Goal: Transaction & Acquisition: Purchase product/service

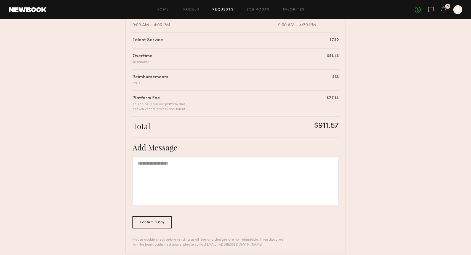
scroll to position [140, 0]
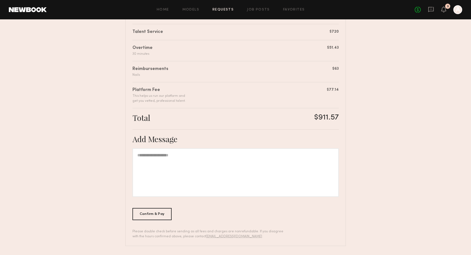
click at [460, 7] on div at bounding box center [458, 9] width 9 height 9
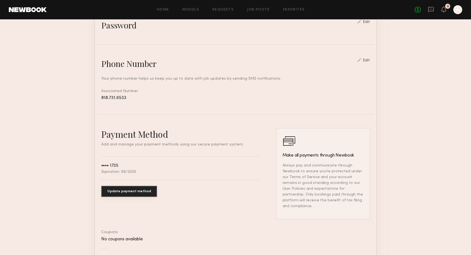
scroll to position [207, 0]
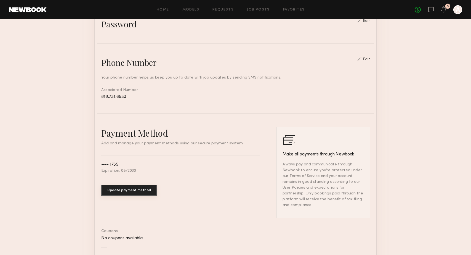
click at [129, 190] on button "Update payment method" at bounding box center [129, 190] width 56 height 11
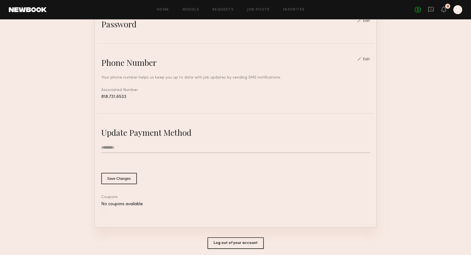
click at [102, 147] on input "text" at bounding box center [235, 147] width 269 height 10
type input "**********"
click at [165, 168] on form "**********" at bounding box center [235, 163] width 269 height 42
click at [131, 147] on input "**********" at bounding box center [235, 147] width 269 height 10
click at [320, 200] on div "Coupons No coupons available" at bounding box center [235, 204] width 269 height 19
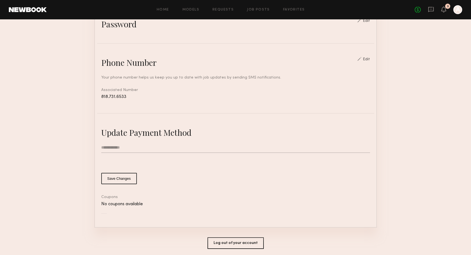
click at [124, 180] on button "Save Changes" at bounding box center [119, 178] width 36 height 11
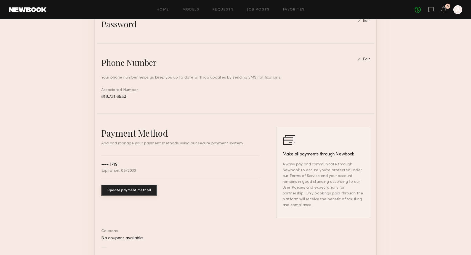
click at [405, 177] on section "Account Settings ACCOUNT INFO PROFILE PAYMENT HISTORY General information Edit …" at bounding box center [235, 61] width 471 height 498
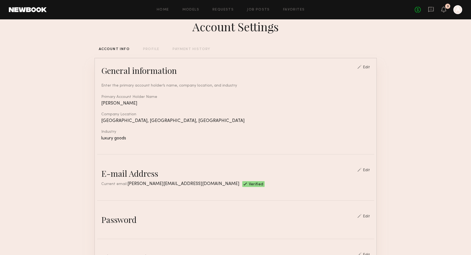
scroll to position [15, 0]
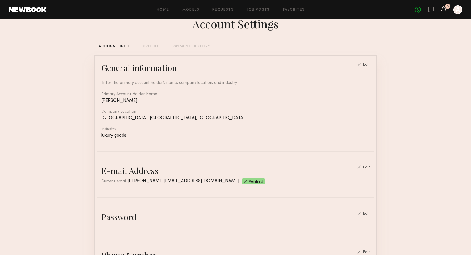
click at [444, 8] on icon at bounding box center [444, 9] width 4 height 4
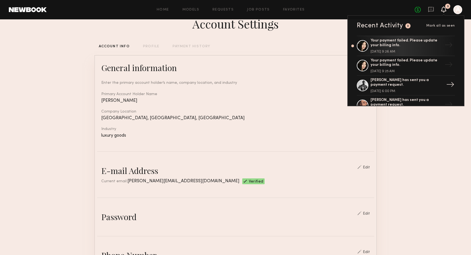
click at [381, 81] on div "Jonathan A. has sent you a payment request." at bounding box center [407, 82] width 72 height 9
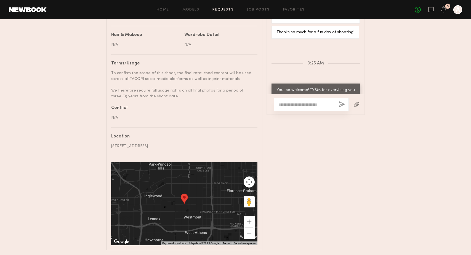
scroll to position [440, 0]
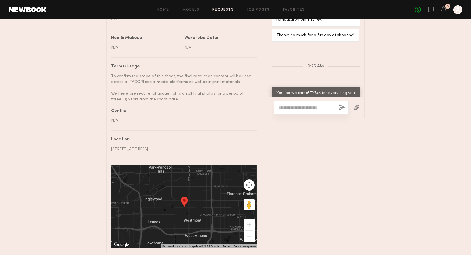
click at [308, 110] on textarea at bounding box center [307, 108] width 56 height 6
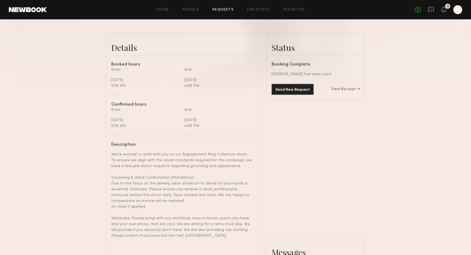
scroll to position [125, 0]
click at [443, 13] on div "No fees up to $5,000 3 A" at bounding box center [439, 9] width 48 height 9
click at [433, 10] on icon at bounding box center [431, 9] width 6 height 6
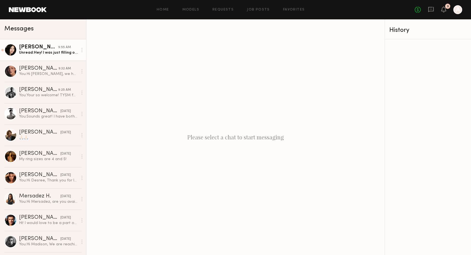
click at [42, 50] on div "Unread: Hey! I was just filling out the time card — the original booking was 9 …" at bounding box center [48, 52] width 59 height 5
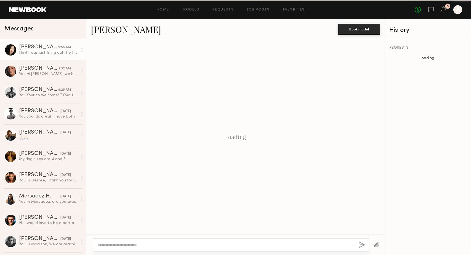
scroll to position [404, 0]
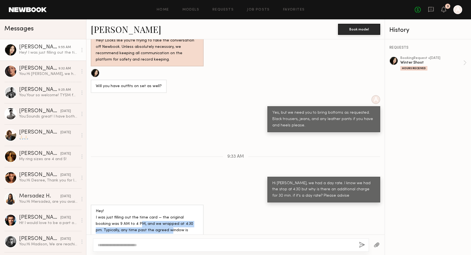
drag, startPoint x: 125, startPoint y: 216, endPoint x: 144, endPoint y: 220, distance: 18.7
click at [144, 220] on div "Hey! I was just filling out the time card — the original booking was 9 AM to 4 …" at bounding box center [147, 224] width 103 height 32
drag, startPoint x: 125, startPoint y: 224, endPoint x: 132, endPoint y: 225, distance: 7.3
click at [132, 225] on div "Hey! I was just filling out the time card — the original booking was 9 AM to 4 …" at bounding box center [147, 224] width 103 height 32
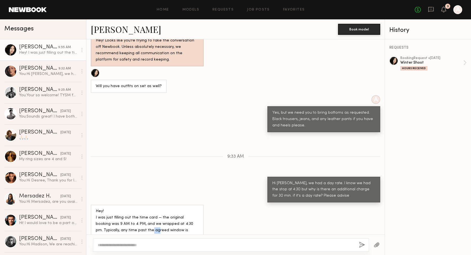
click at [120, 247] on textarea at bounding box center [226, 245] width 257 height 6
type textarea "**********"
click at [362, 243] on button "button" at bounding box center [362, 244] width 6 height 7
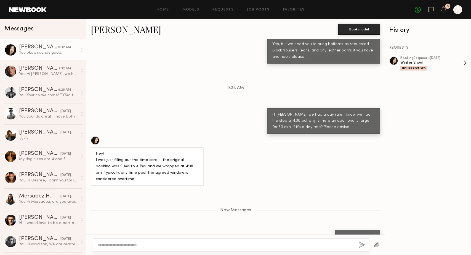
click at [405, 57] on div "booking Request • 10/10/2025" at bounding box center [432, 58] width 63 height 4
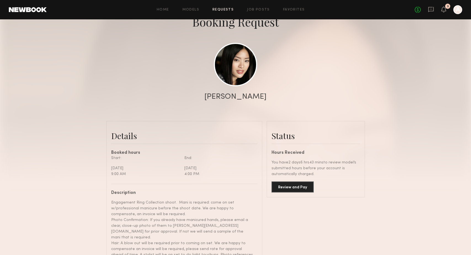
scroll to position [37, 0]
click at [297, 188] on button "Review and Pay" at bounding box center [293, 186] width 42 height 11
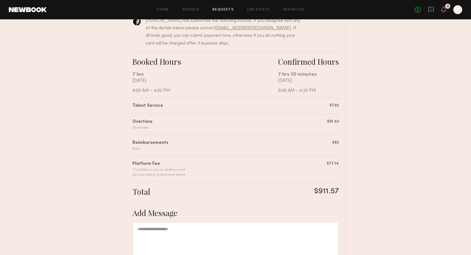
scroll to position [140, 0]
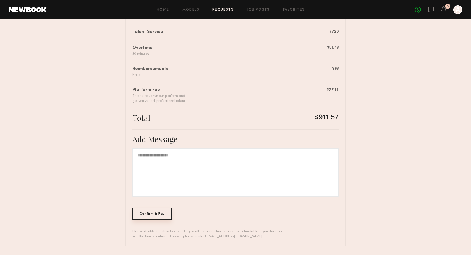
click at [151, 211] on div "Confirm & Pay" at bounding box center [152, 213] width 39 height 12
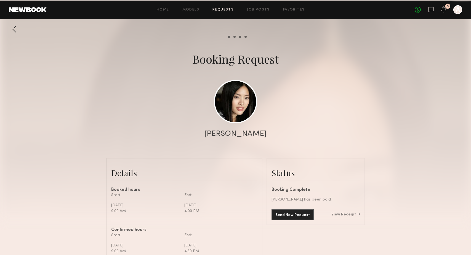
scroll to position [478, 0]
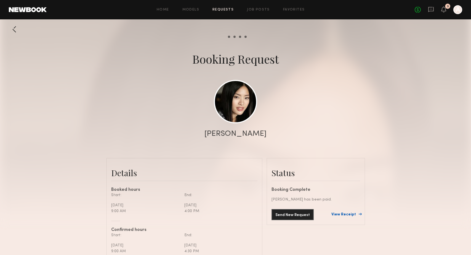
click at [350, 215] on link "View Receipt" at bounding box center [346, 214] width 29 height 4
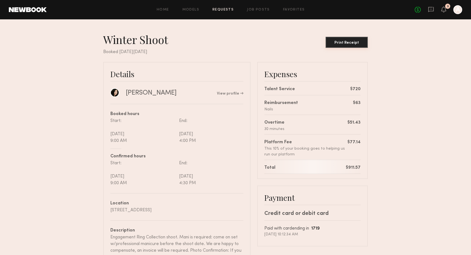
click at [350, 41] on div "Print Receipt" at bounding box center [347, 43] width 38 height 4
click at [444, 11] on icon at bounding box center [444, 9] width 4 height 4
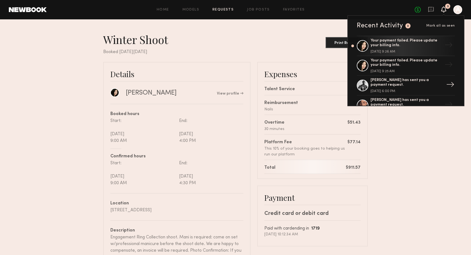
click at [386, 80] on div "Jonathan A. has sent you a payment request." at bounding box center [407, 82] width 72 height 9
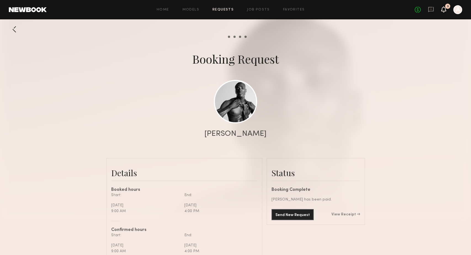
click at [444, 12] on icon at bounding box center [444, 12] width 2 height 1
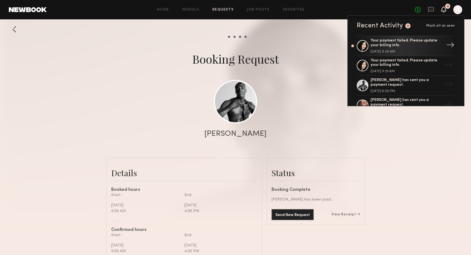
click at [389, 44] on div "Your payment failed. Please update your billing info." at bounding box center [407, 42] width 72 height 9
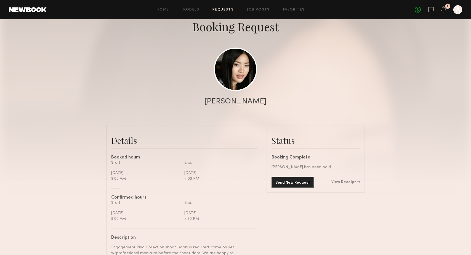
scroll to position [32, 0]
click at [345, 183] on link "View Receipt" at bounding box center [346, 182] width 29 height 4
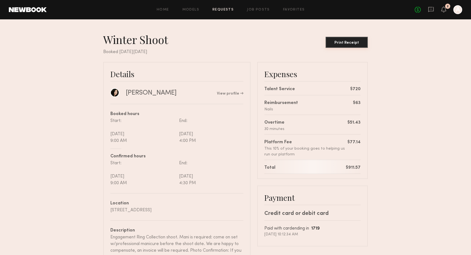
click at [354, 42] on div "Print Receipt" at bounding box center [347, 43] width 38 height 4
click at [443, 12] on icon at bounding box center [444, 12] width 2 height 1
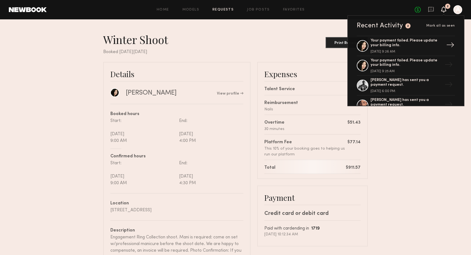
click at [399, 41] on div "Your payment failed. Please update your billing info." at bounding box center [407, 42] width 72 height 9
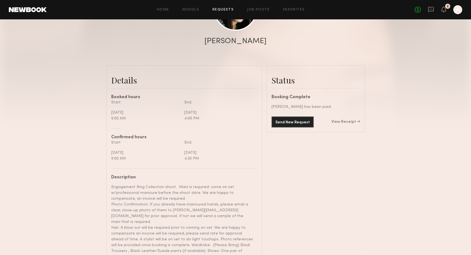
scroll to position [93, 0]
click at [349, 121] on link "View Receipt" at bounding box center [346, 122] width 29 height 4
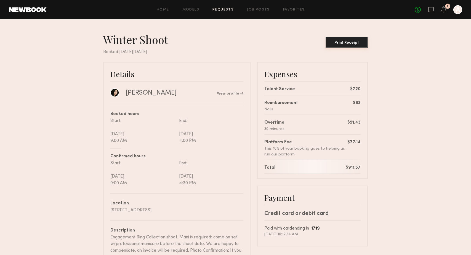
click at [346, 41] on div "Print Receipt" at bounding box center [347, 43] width 38 height 4
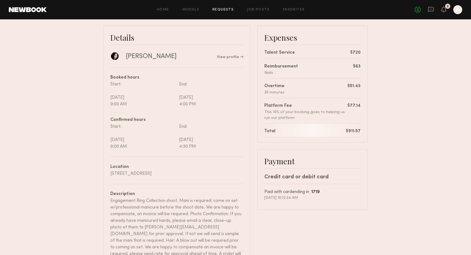
scroll to position [39, 0]
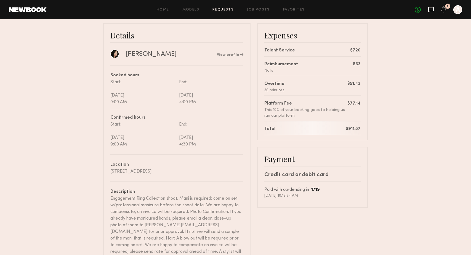
click at [431, 11] on icon at bounding box center [432, 9] width 6 height 5
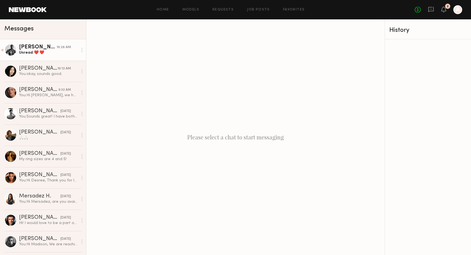
click at [30, 57] on link "Jonathan A. 10:28 AM Unread: ❤️ ❤️" at bounding box center [43, 49] width 86 height 21
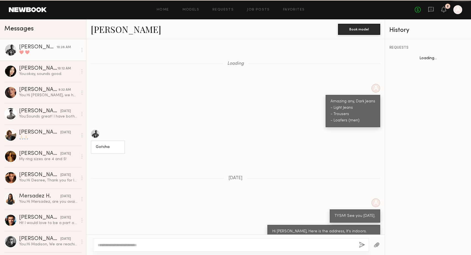
scroll to position [329, 0]
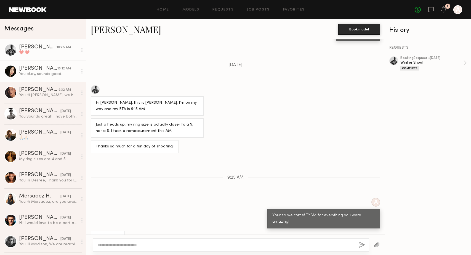
click at [30, 76] on div "You: okay, sounds good." at bounding box center [48, 73] width 59 height 5
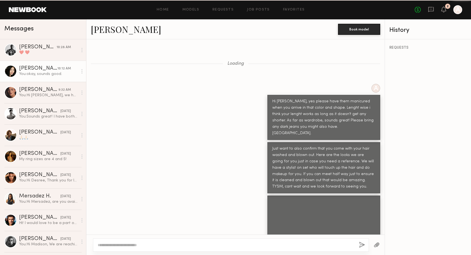
scroll to position [404, 0]
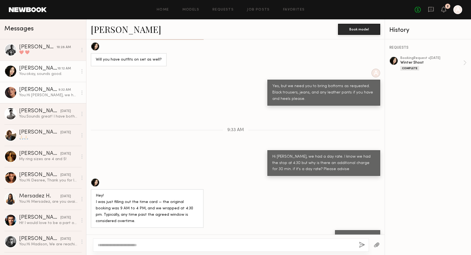
click at [32, 98] on div "You: Hi Jazlyn, we had a day rate. I know we had the stop at 4:30 but why is th…" at bounding box center [48, 95] width 59 height 5
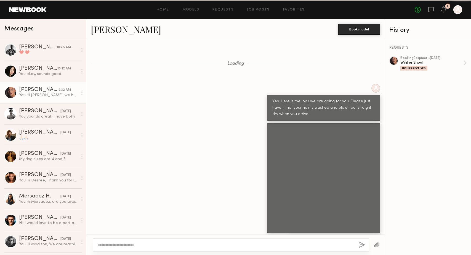
scroll to position [704, 0]
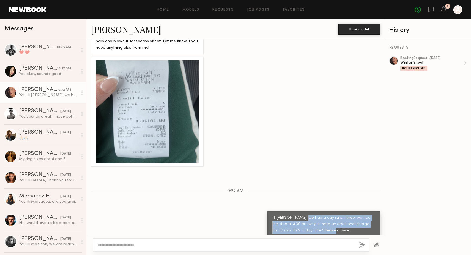
drag, startPoint x: 305, startPoint y: 210, endPoint x: 317, endPoint y: 222, distance: 17.2
click at [317, 222] on div "Hi Jazlyn, we had a day rate. I know we had the stop at 4:30 but why is there a…" at bounding box center [324, 224] width 103 height 19
click at [287, 240] on div at bounding box center [231, 244] width 276 height 13
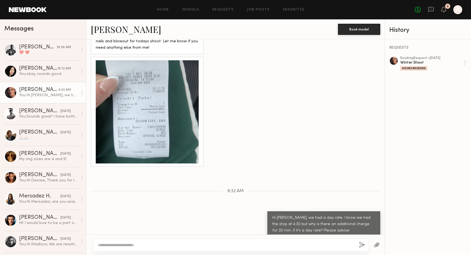
click at [264, 247] on textarea at bounding box center [226, 245] width 257 height 6
click at [465, 62] on link "booking Request • 10/10/2025 Winter Shoot Hours Received" at bounding box center [434, 63] width 66 height 14
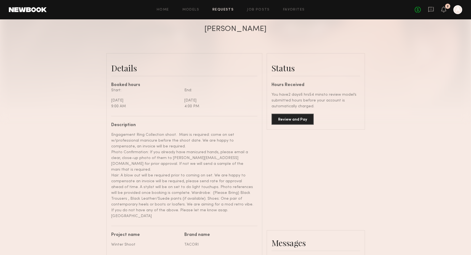
scroll to position [126, 0]
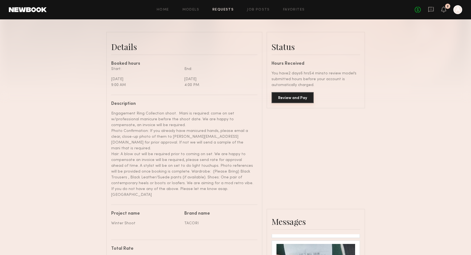
click at [292, 99] on button "Review and Pay" at bounding box center [293, 97] width 42 height 11
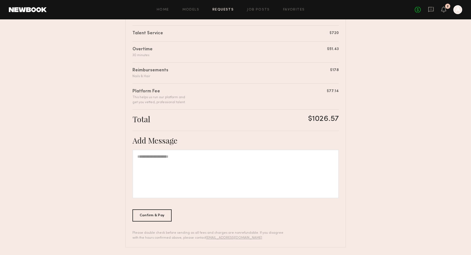
scroll to position [140, 0]
click at [157, 214] on div "Confirm & Pay" at bounding box center [152, 213] width 39 height 12
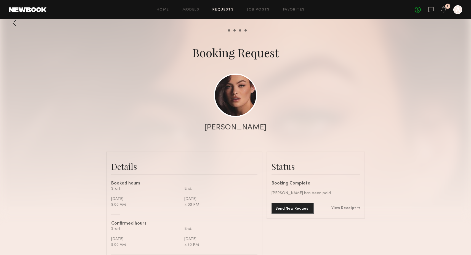
scroll to position [9, 0]
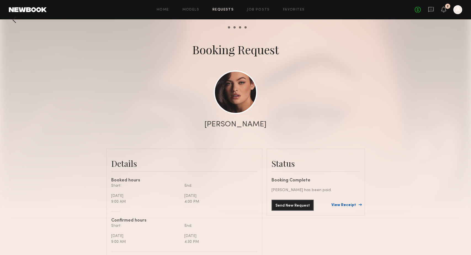
click at [349, 204] on link "View Receipt" at bounding box center [346, 205] width 29 height 4
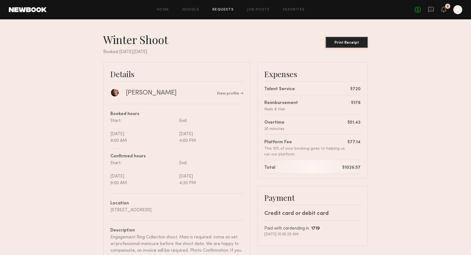
click at [352, 43] on div "Print Receipt" at bounding box center [347, 43] width 38 height 4
click at [354, 43] on div "Print Receipt" at bounding box center [347, 43] width 38 height 4
click at [432, 10] on icon at bounding box center [431, 9] width 6 height 6
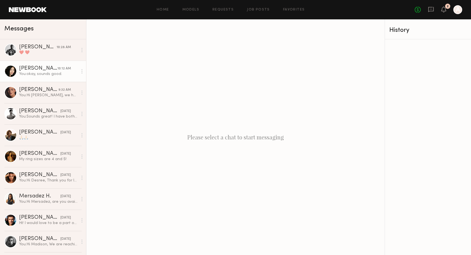
click at [35, 72] on div "You: okay, sounds good." at bounding box center [48, 73] width 59 height 5
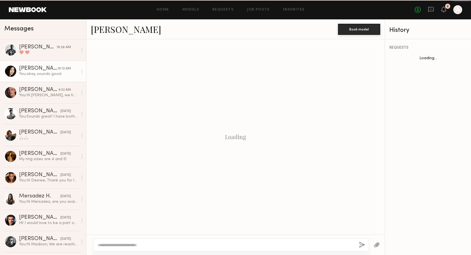
scroll to position [404, 0]
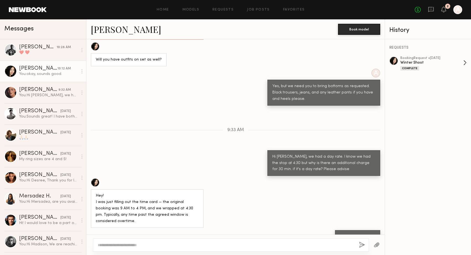
click at [427, 63] on div "Winter Shoot" at bounding box center [432, 62] width 63 height 5
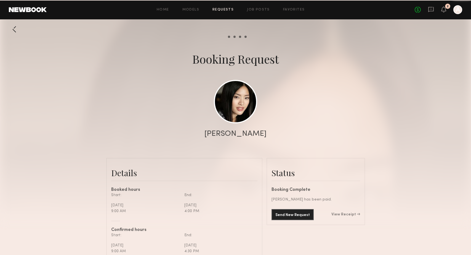
scroll to position [478, 0]
click at [344, 213] on link "View Receipt" at bounding box center [346, 214] width 29 height 4
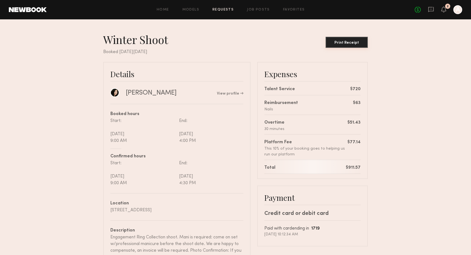
click at [352, 42] on div "Print Receipt" at bounding box center [347, 43] width 38 height 4
click at [432, 11] on icon at bounding box center [432, 9] width 6 height 5
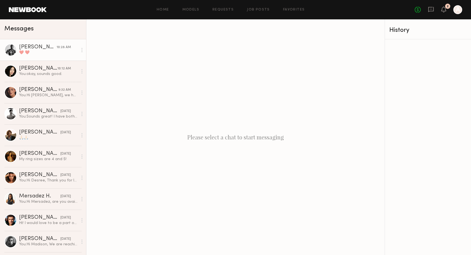
click at [38, 53] on div "❤️ ❤️" at bounding box center [48, 52] width 59 height 5
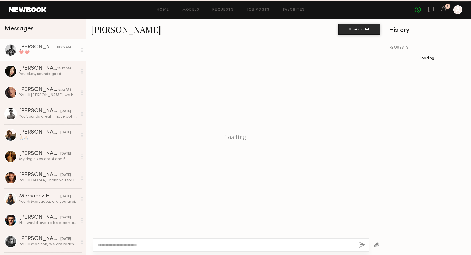
scroll to position [283, 0]
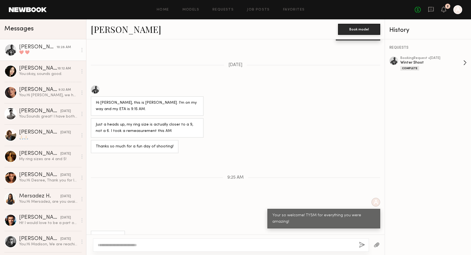
click at [414, 62] on div "Winter Shoot" at bounding box center [432, 62] width 63 height 5
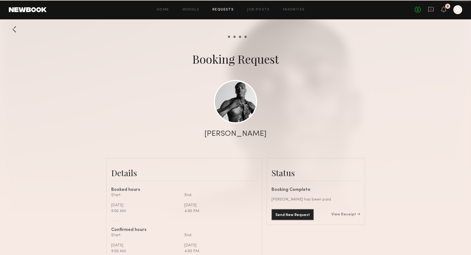
scroll to position [363, 0]
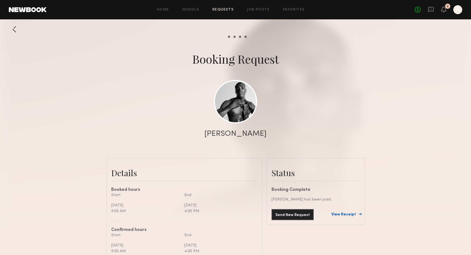
click at [347, 215] on link "View Receipt" at bounding box center [346, 214] width 29 height 4
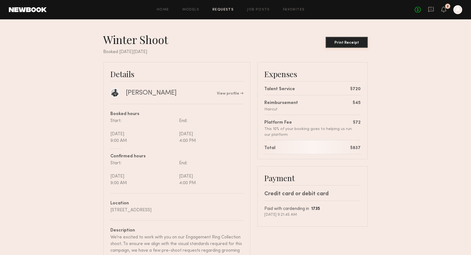
click at [346, 44] on div "Print Receipt" at bounding box center [347, 43] width 38 height 4
click at [431, 9] on icon at bounding box center [431, 9] width 2 height 1
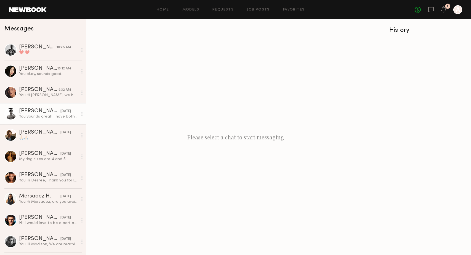
click at [30, 110] on div "[PERSON_NAME]" at bounding box center [39, 111] width 41 height 6
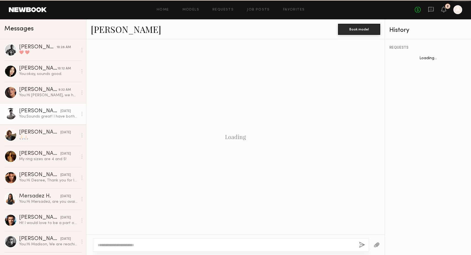
scroll to position [344, 0]
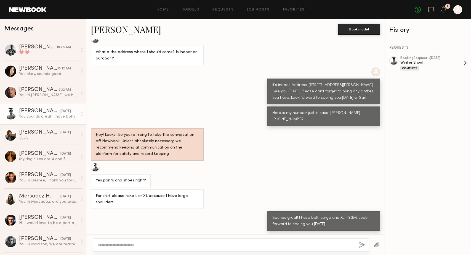
click at [421, 58] on div "booking Request • [DATE]" at bounding box center [432, 58] width 63 height 4
